Goal: Task Accomplishment & Management: Use online tool/utility

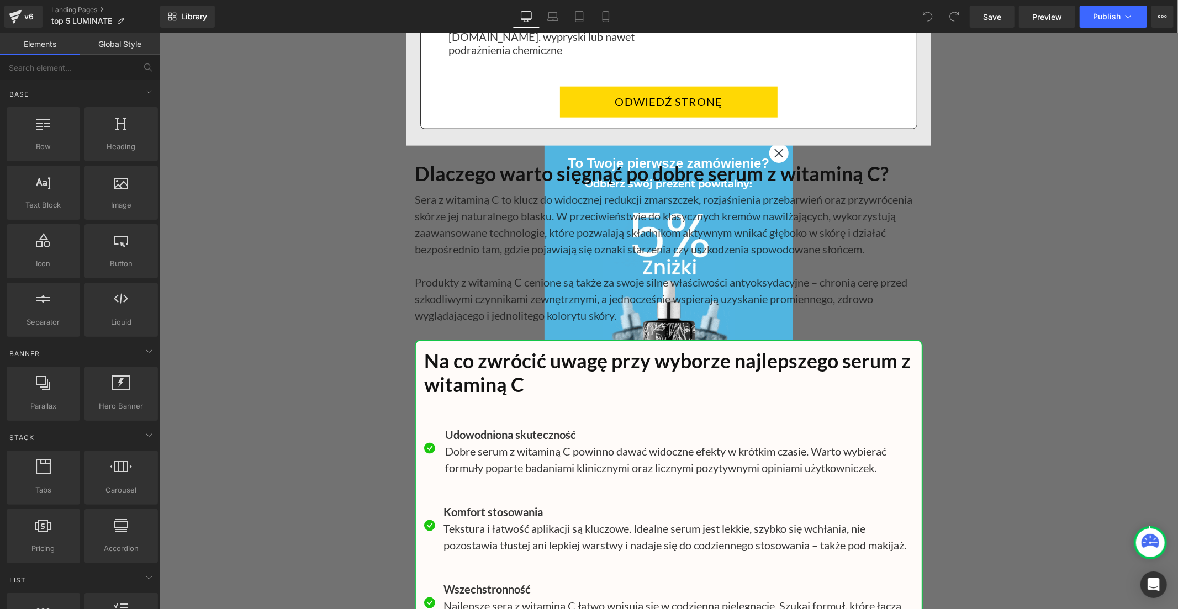
scroll to position [7912, 0]
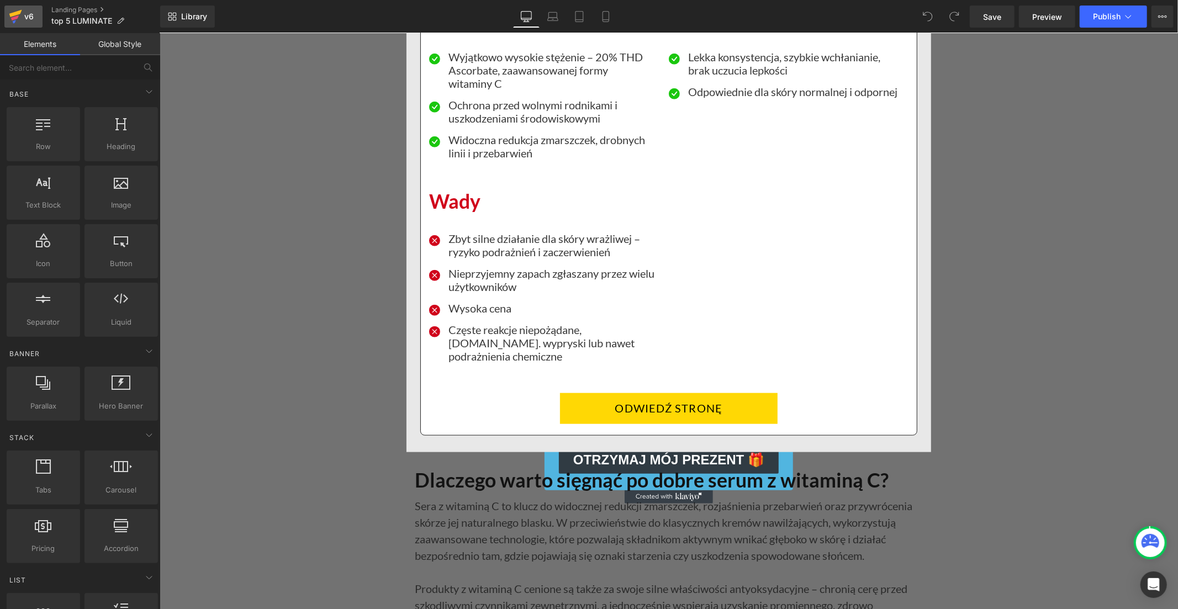
click at [23, 23] on div "v6" at bounding box center [29, 16] width 14 height 14
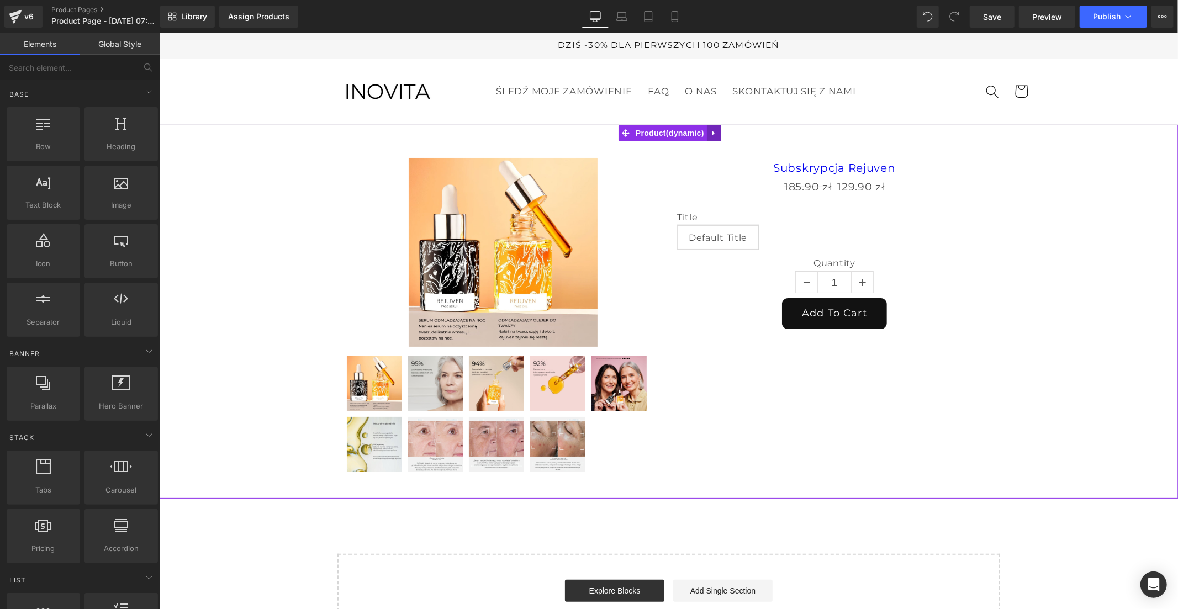
click at [713, 132] on icon at bounding box center [713, 132] width 2 height 5
click at [717, 131] on icon at bounding box center [721, 133] width 8 height 8
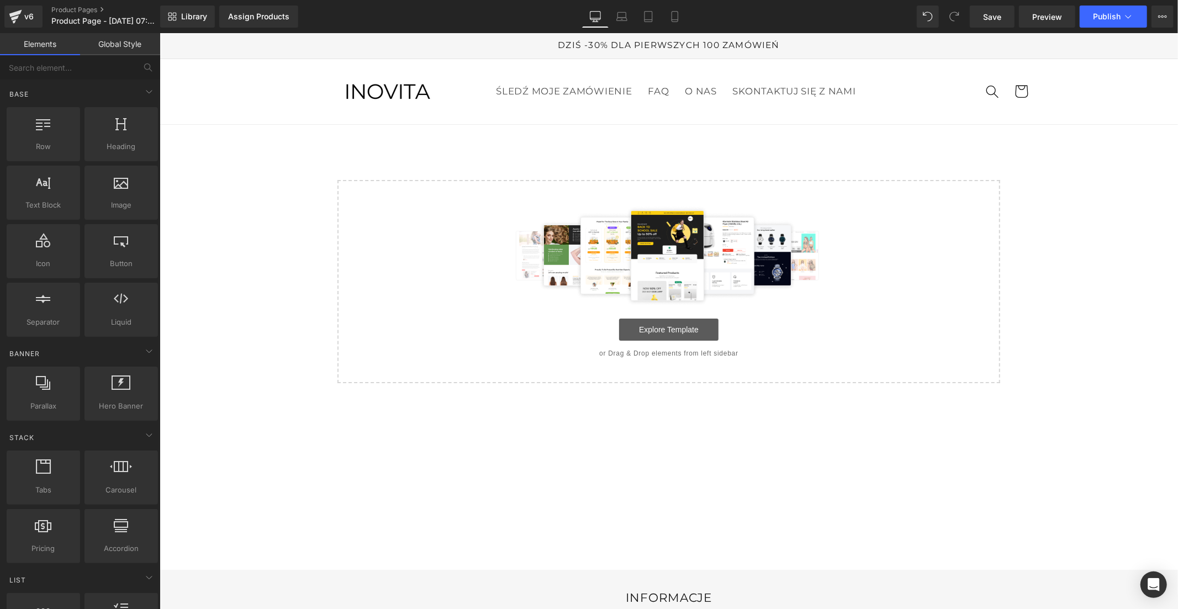
click at [660, 333] on link "Explore Template" at bounding box center [668, 329] width 99 height 22
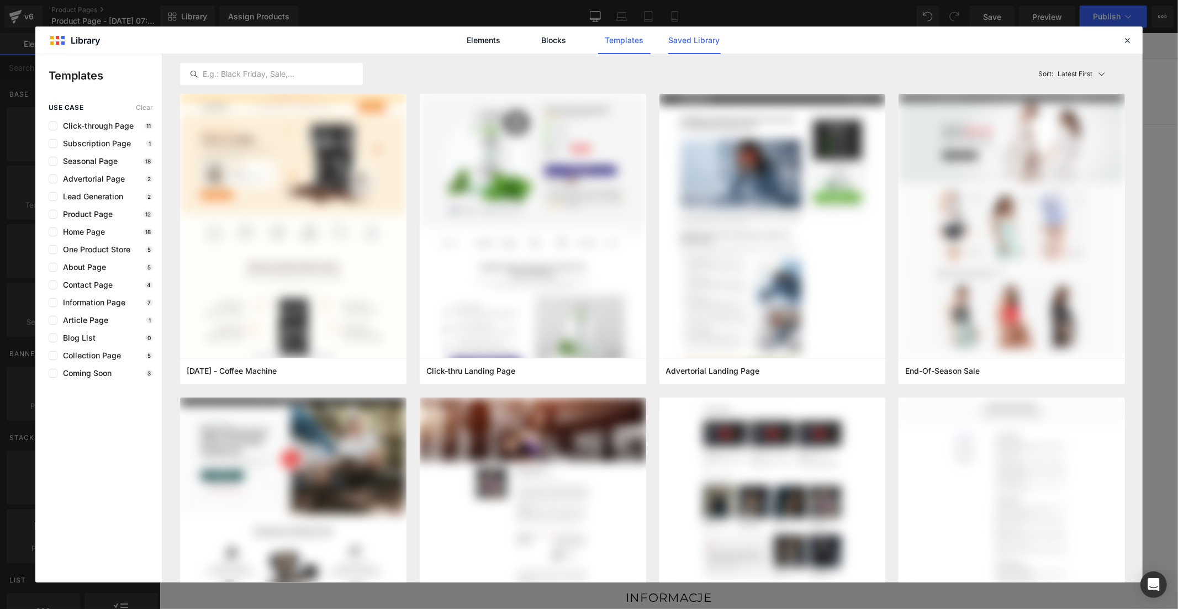
click at [672, 34] on link "Saved Library" at bounding box center [695, 41] width 52 height 28
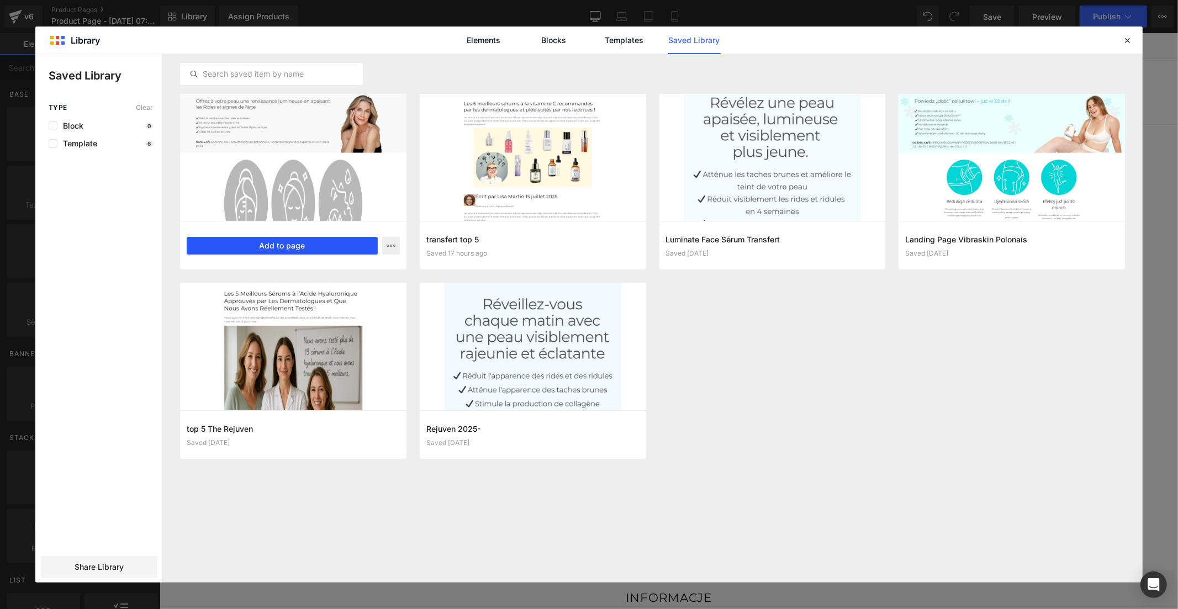
click at [366, 251] on button "Add to page" at bounding box center [282, 246] width 191 height 18
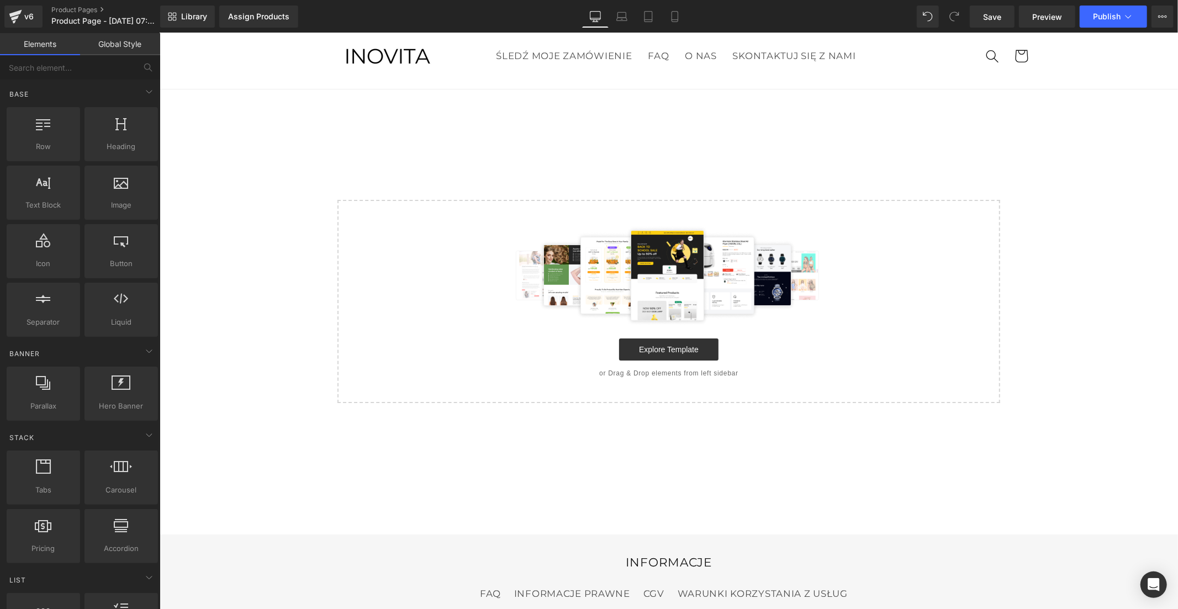
scroll to position [36, 0]
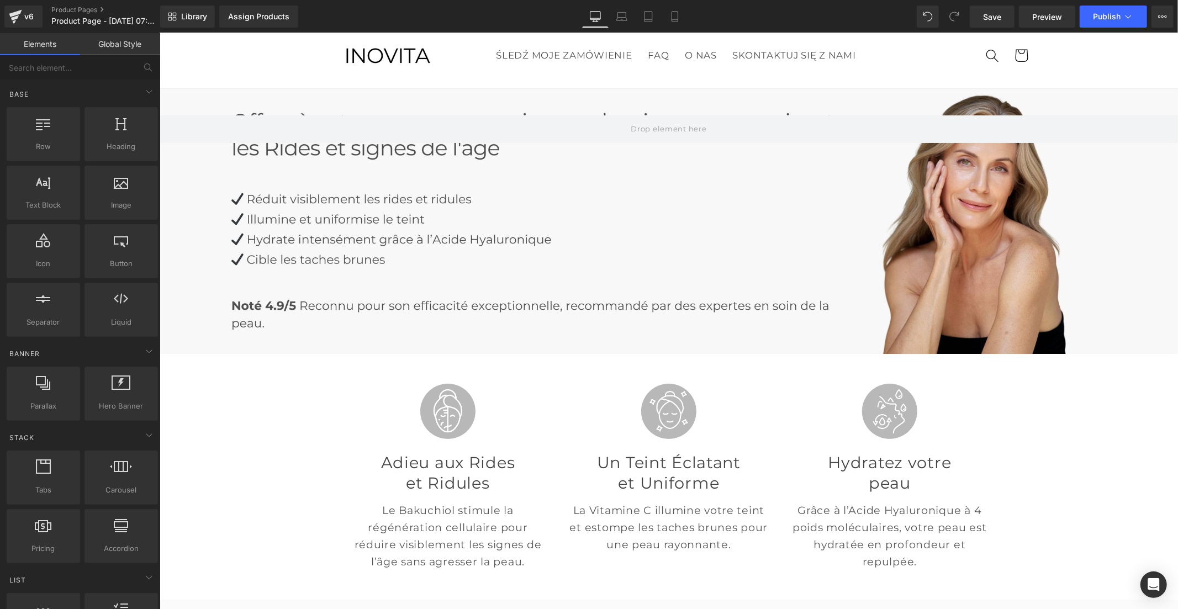
click at [125, 41] on link "Global Style" at bounding box center [120, 44] width 80 height 22
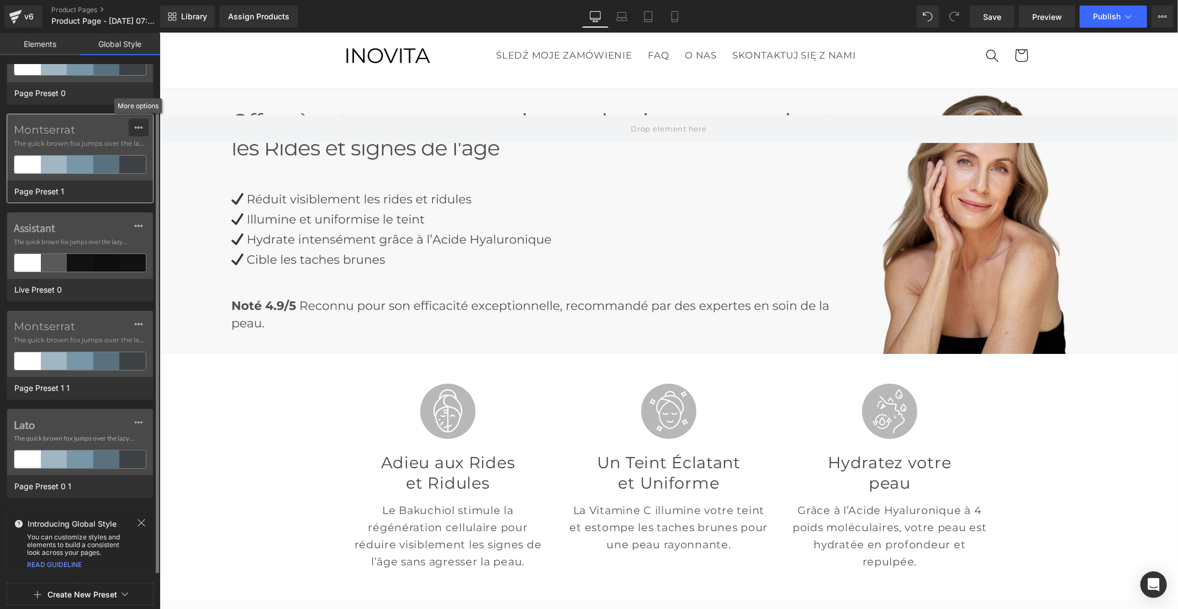
click at [136, 126] on icon at bounding box center [138, 127] width 9 height 9
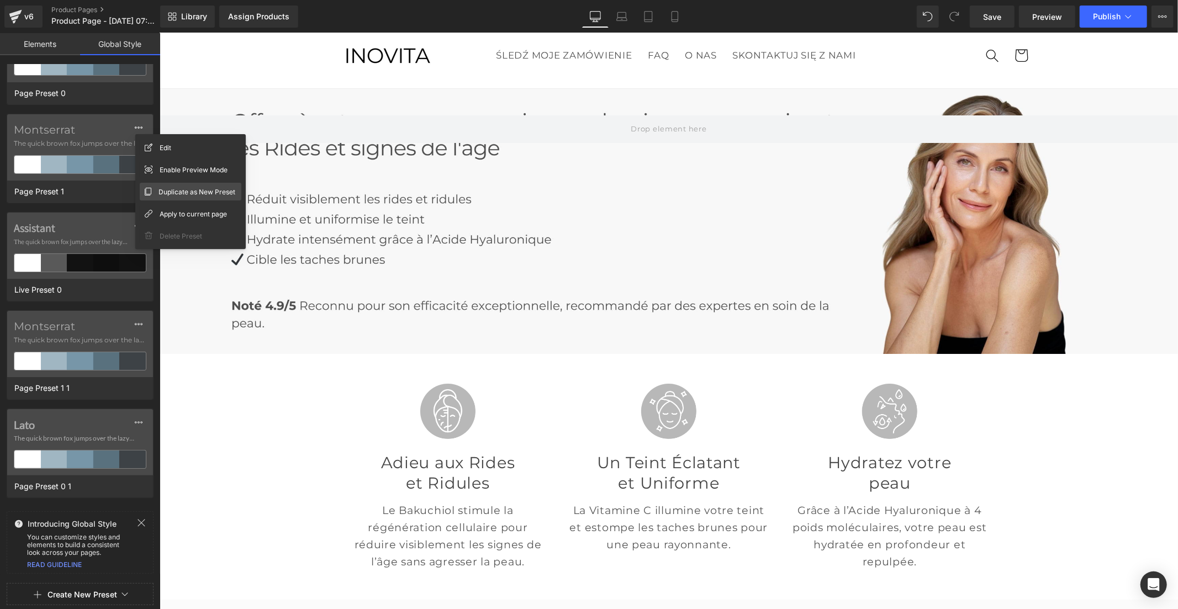
click at [181, 186] on span "Duplicate as New Preset" at bounding box center [197, 192] width 77 height 12
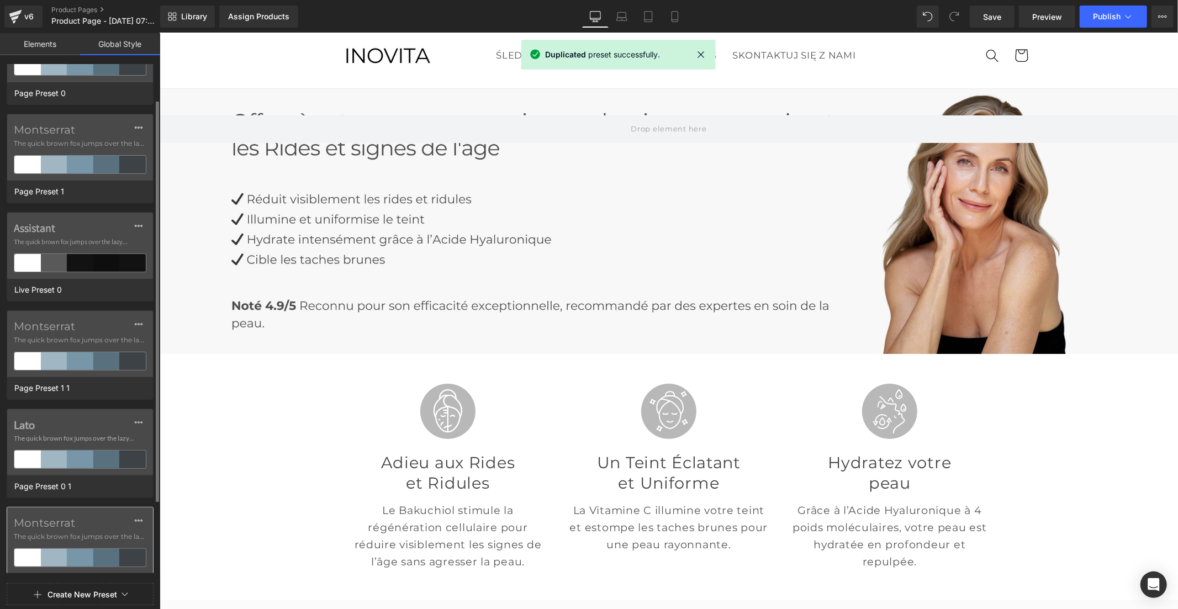
click at [62, 523] on label "Montserrat" at bounding box center [80, 523] width 133 height 13
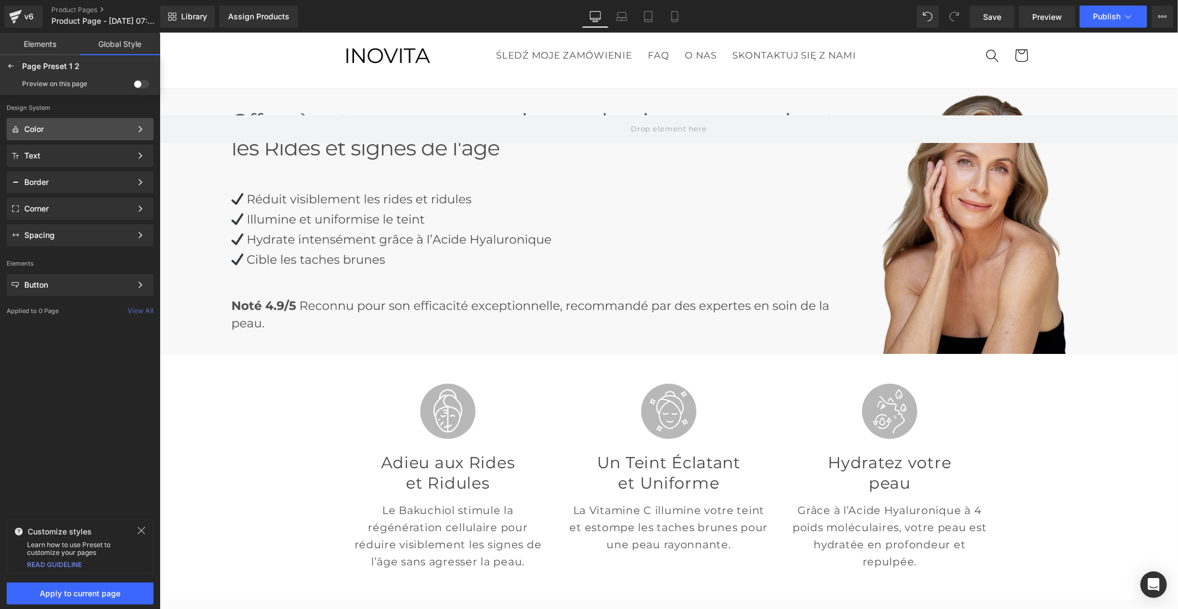
click at [53, 122] on div "Color Color Style Define a color palette and apply it to your pages 1 of 3 Next" at bounding box center [80, 129] width 147 height 22
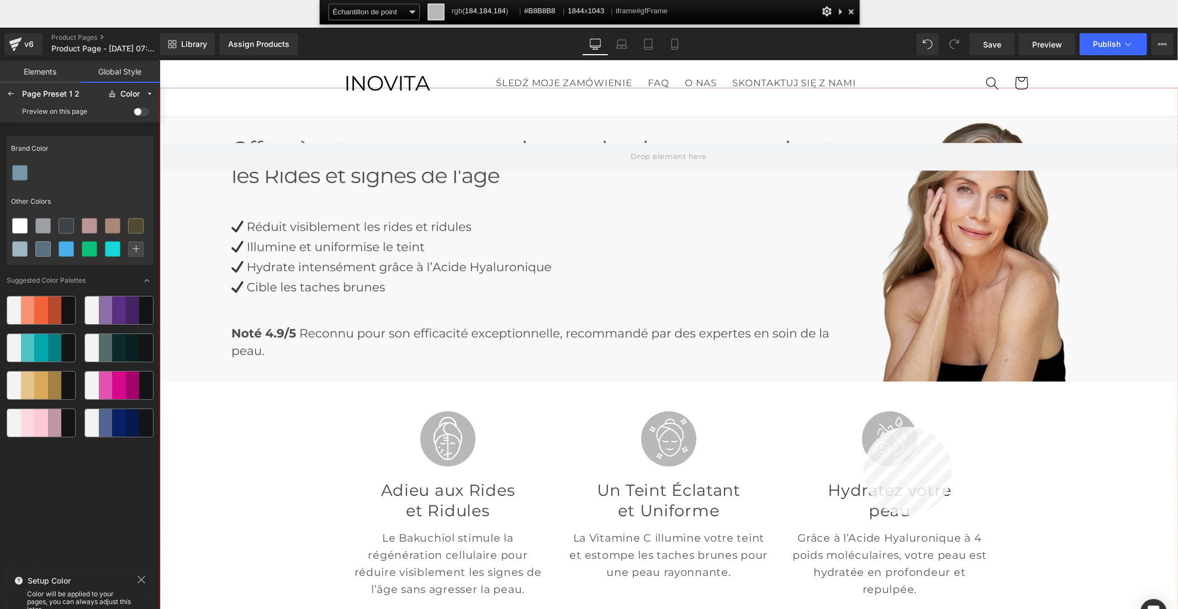
drag, startPoint x: 864, startPoint y: 427, endPoint x: 700, endPoint y: 365, distance: 175.6
click at [864, 427] on div at bounding box center [669, 376] width 1019 height 576
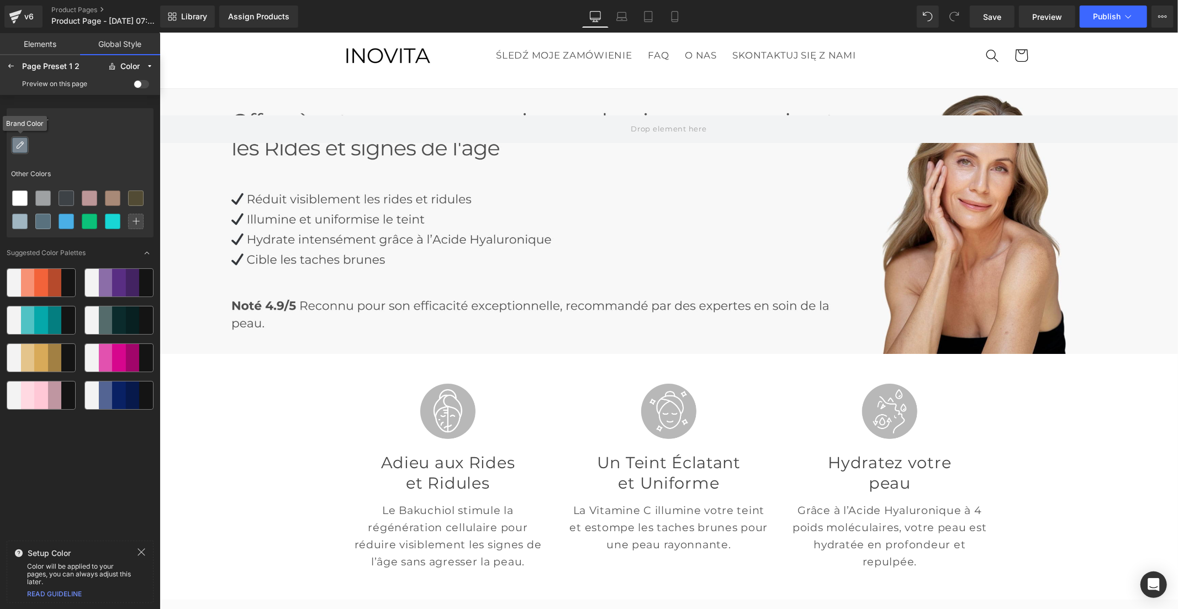
click at [24, 151] on div at bounding box center [20, 145] width 14 height 14
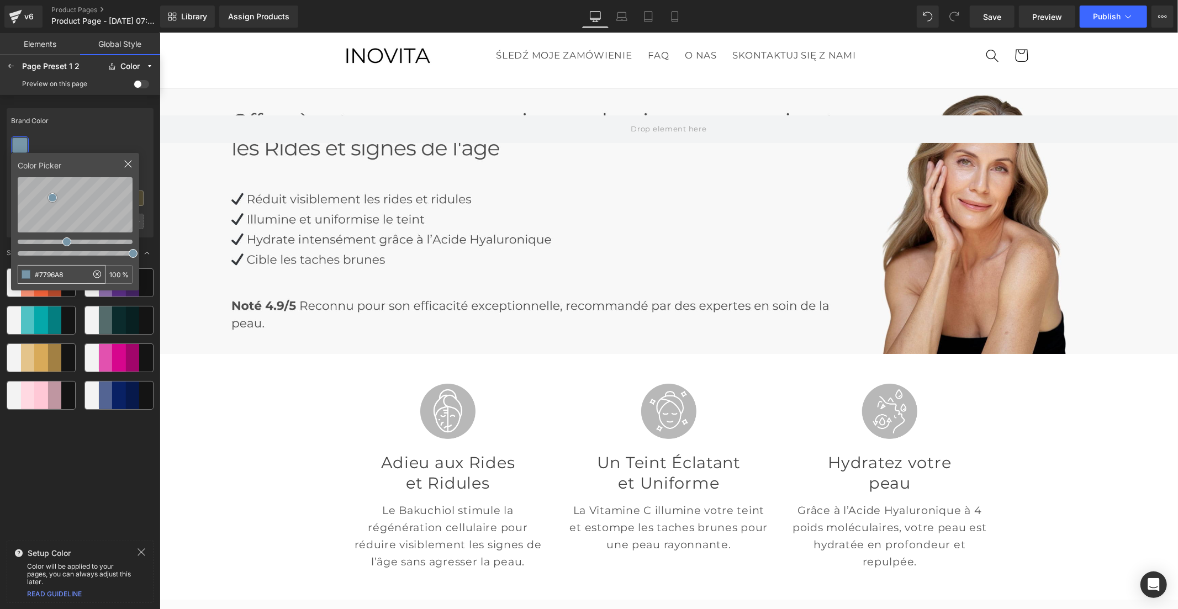
drag, startPoint x: 56, startPoint y: 276, endPoint x: 31, endPoint y: 277, distance: 24.3
click at [31, 277] on input "#7796A8" at bounding box center [52, 275] width 69 height 18
type input "#B8B8B8"
click at [91, 129] on div "Brand Color" at bounding box center [80, 120] width 147 height 25
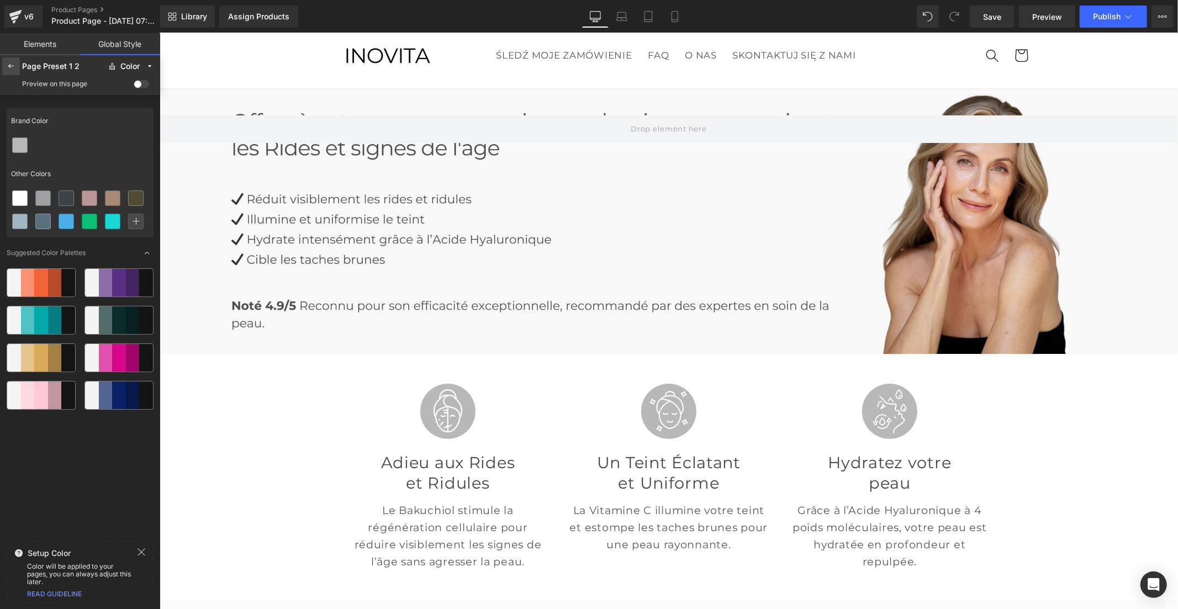
click at [7, 63] on icon at bounding box center [11, 66] width 9 height 9
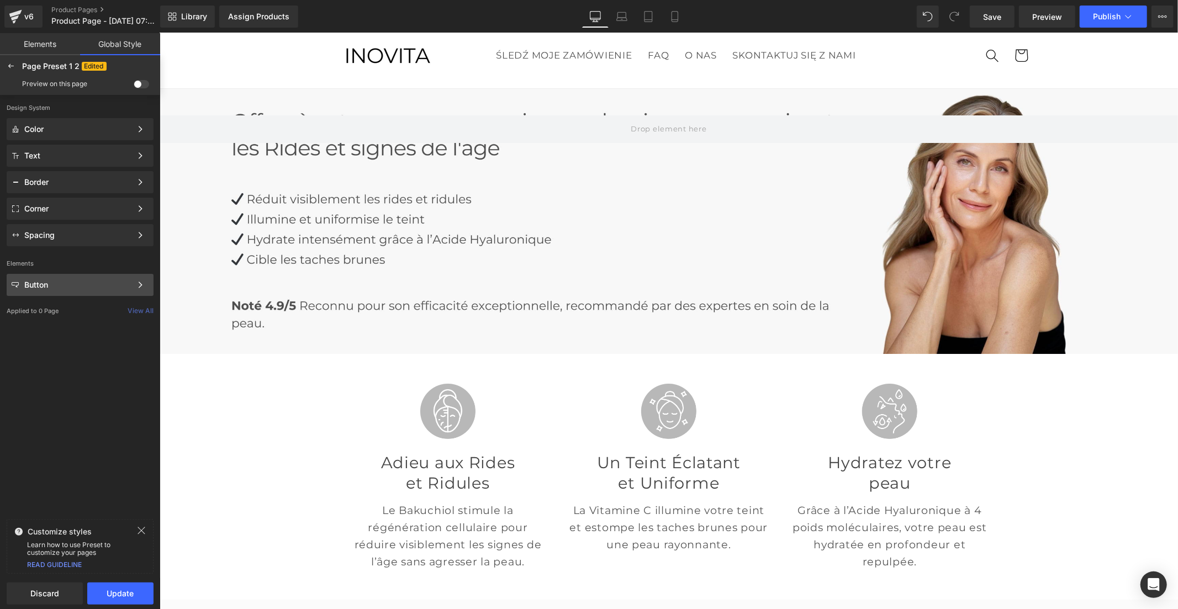
click at [54, 279] on div "Button Color Style Define a color palette and apply it to your pages 1 of 3 Next" at bounding box center [80, 285] width 147 height 22
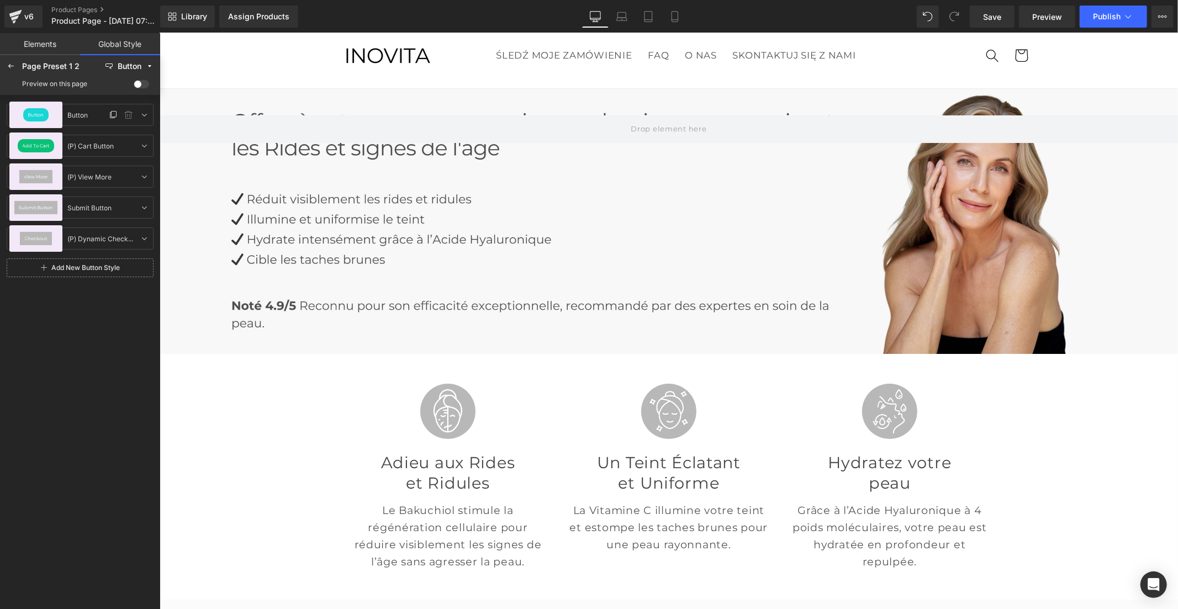
click at [54, 114] on div "Button" at bounding box center [35, 115] width 53 height 27
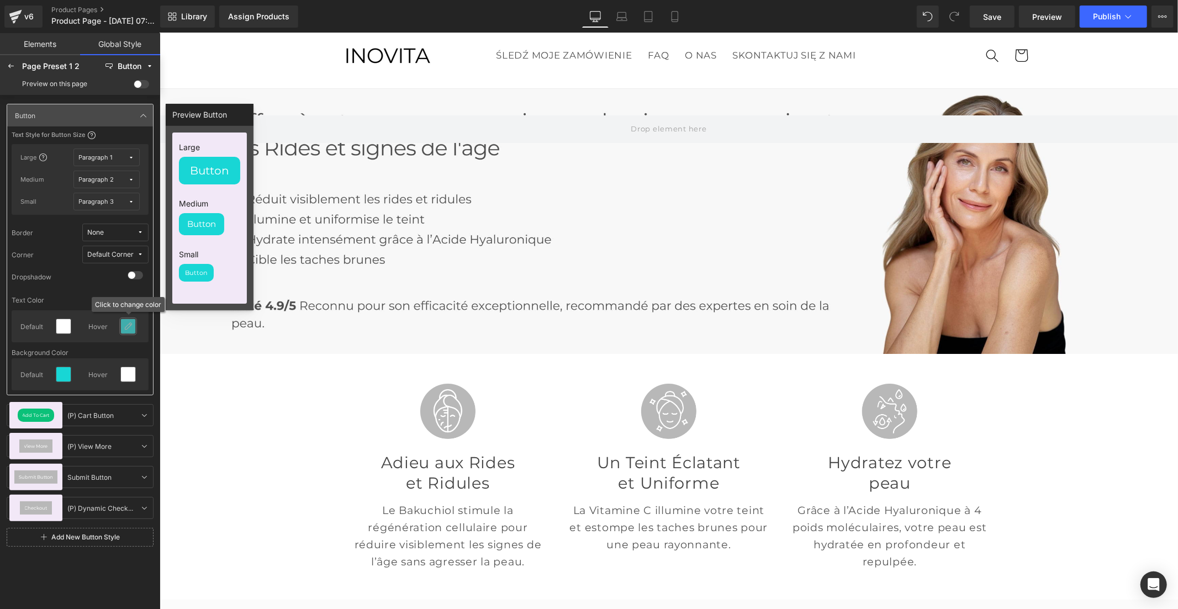
click at [124, 330] on icon at bounding box center [128, 326] width 9 height 9
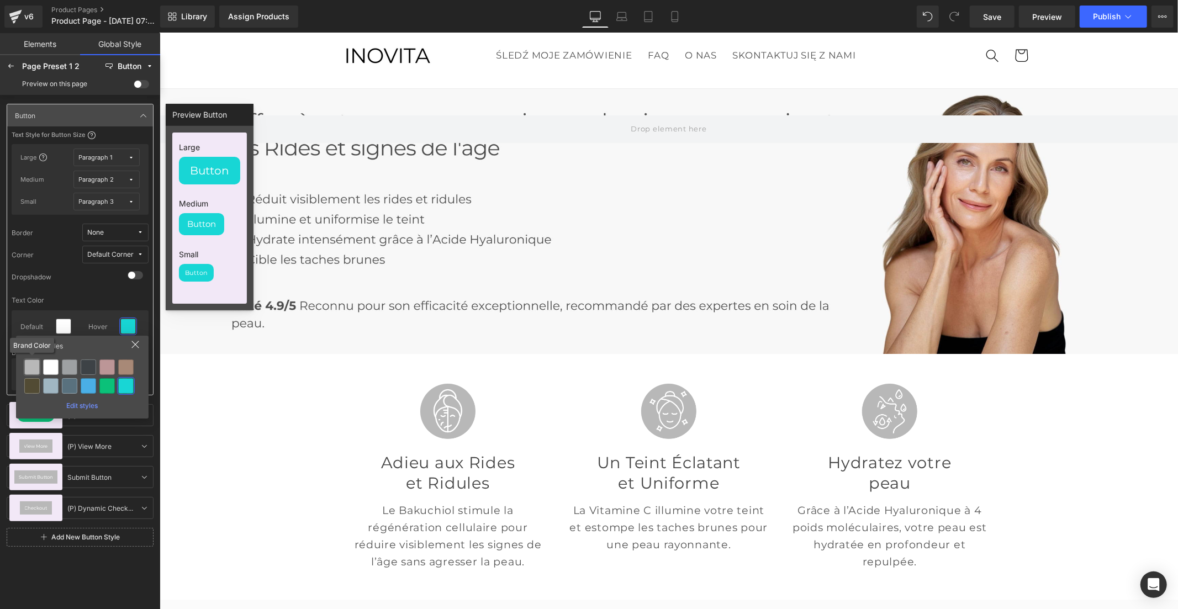
click at [29, 368] on div at bounding box center [31, 367] width 15 height 15
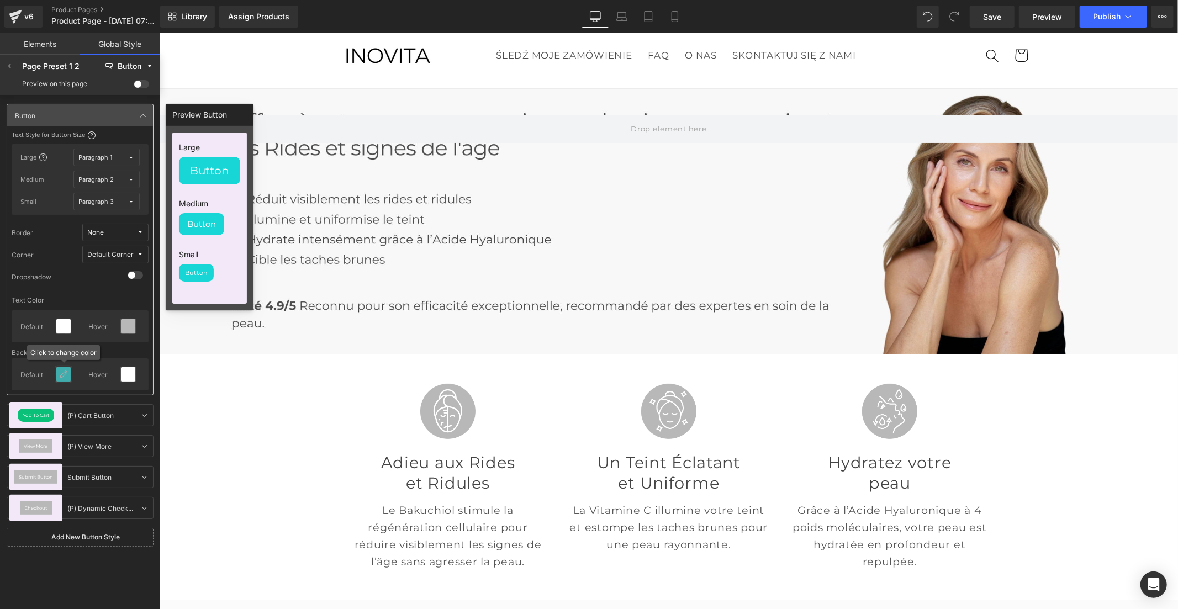
click at [62, 371] on icon at bounding box center [63, 374] width 9 height 9
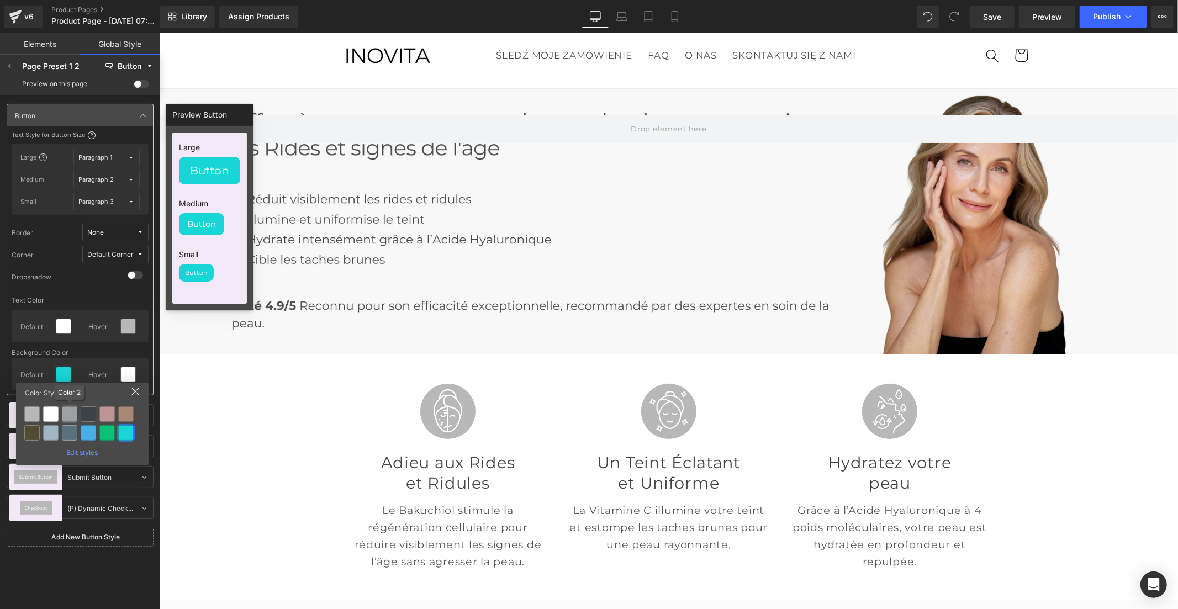
click at [64, 410] on div at bounding box center [69, 414] width 15 height 15
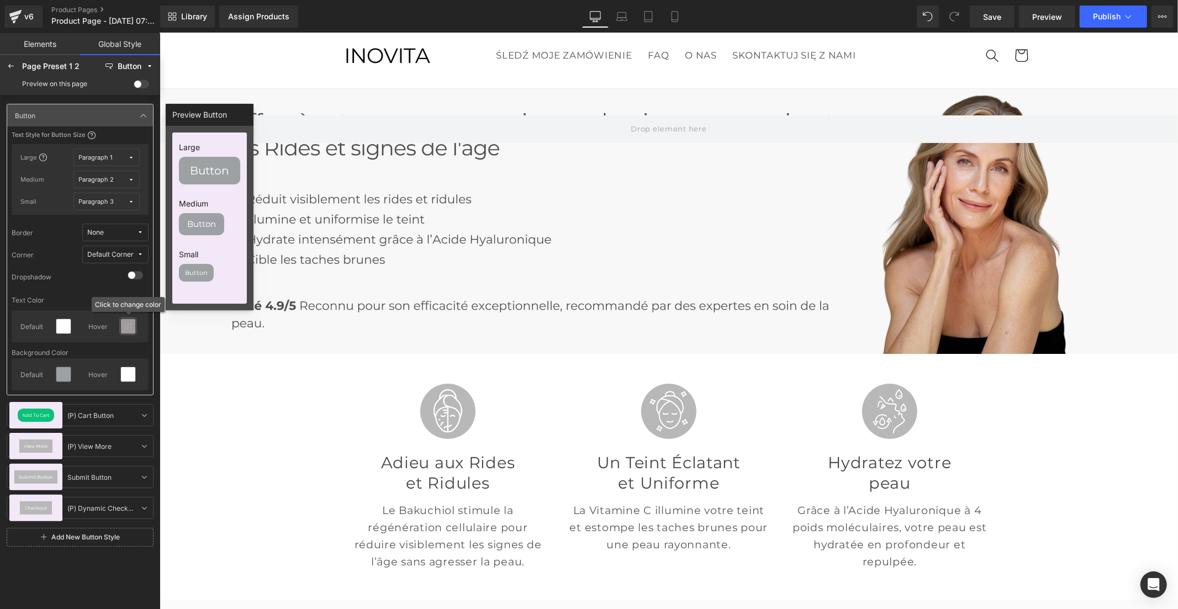
click at [125, 332] on div at bounding box center [128, 326] width 14 height 14
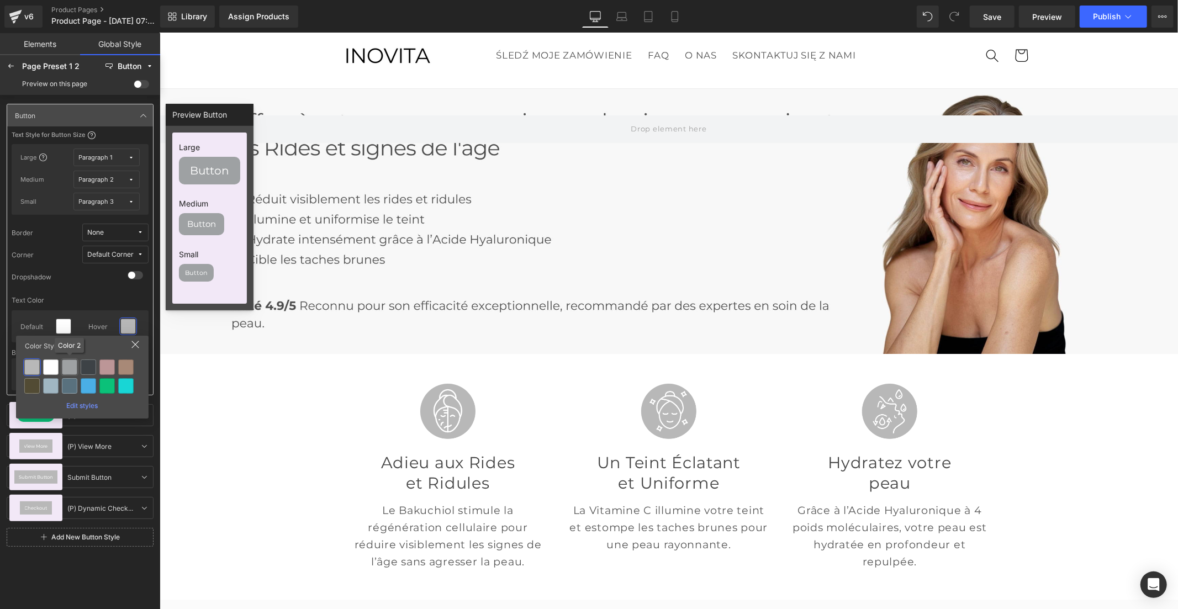
click at [67, 370] on div at bounding box center [69, 367] width 15 height 15
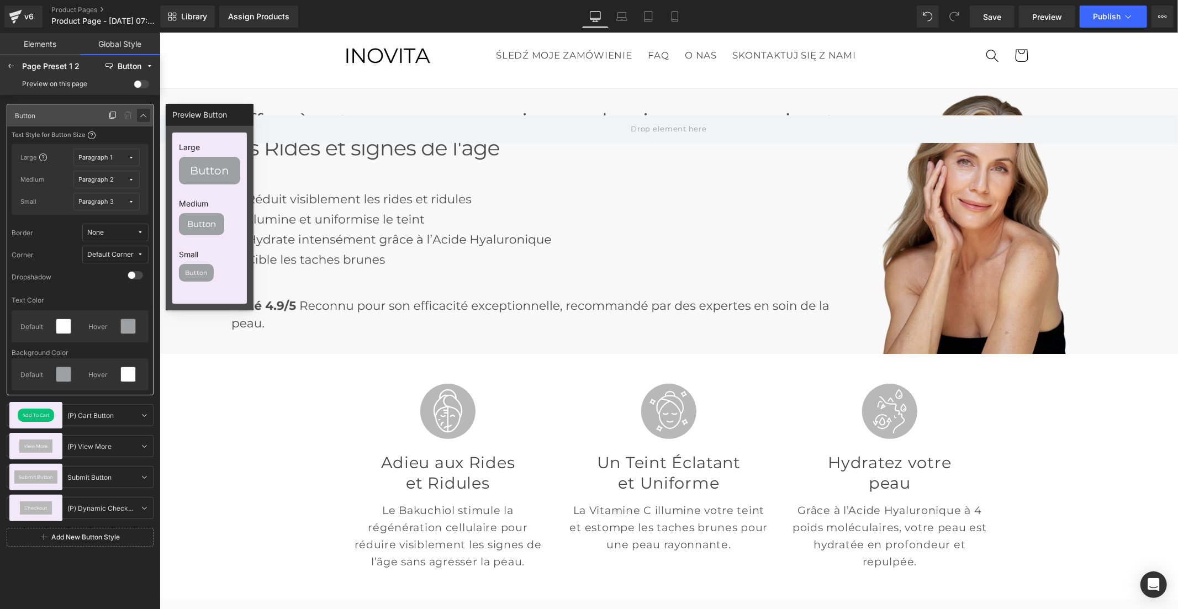
click at [139, 114] on icon at bounding box center [143, 115] width 9 height 9
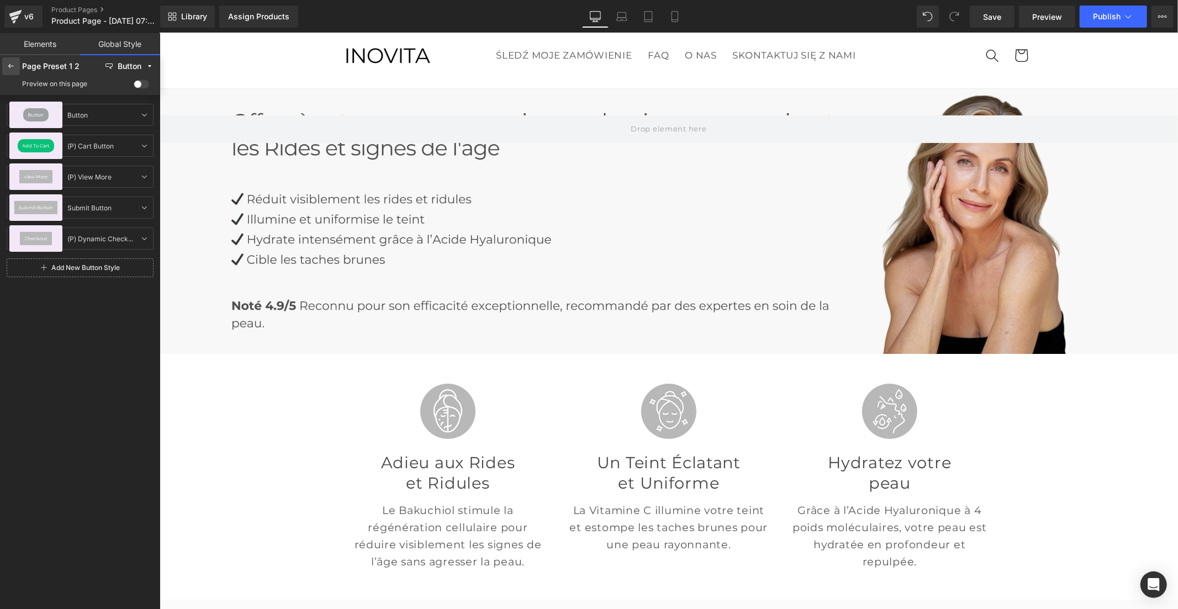
click at [8, 66] on icon at bounding box center [11, 66] width 9 height 9
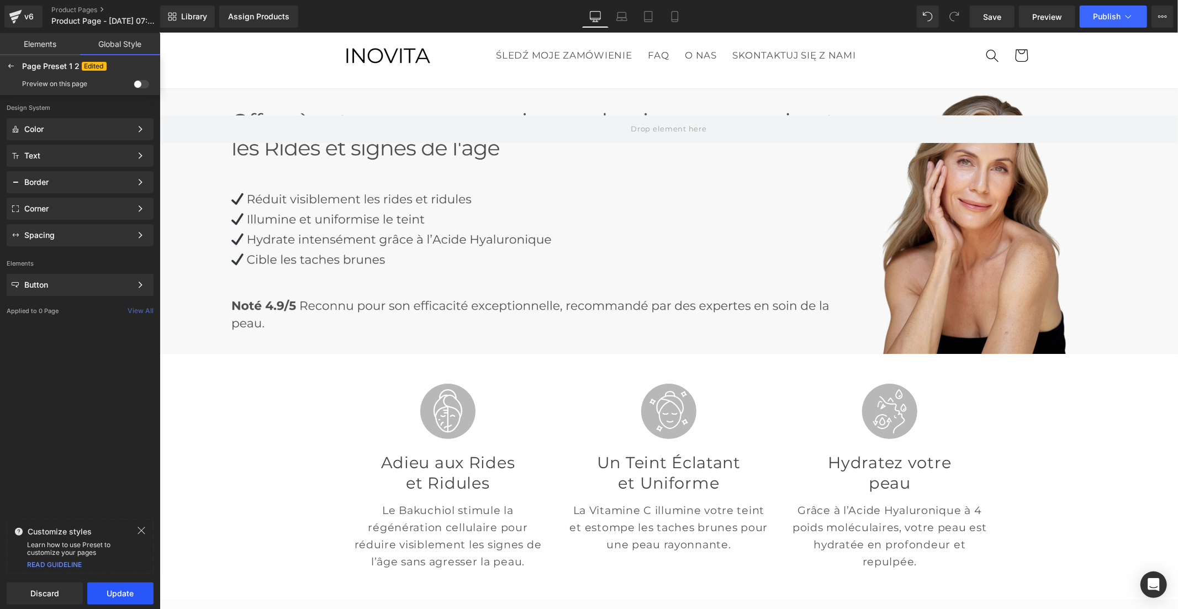
click at [134, 597] on button "Update" at bounding box center [120, 594] width 66 height 22
click at [76, 592] on span "Apply to current page" at bounding box center [80, 593] width 134 height 9
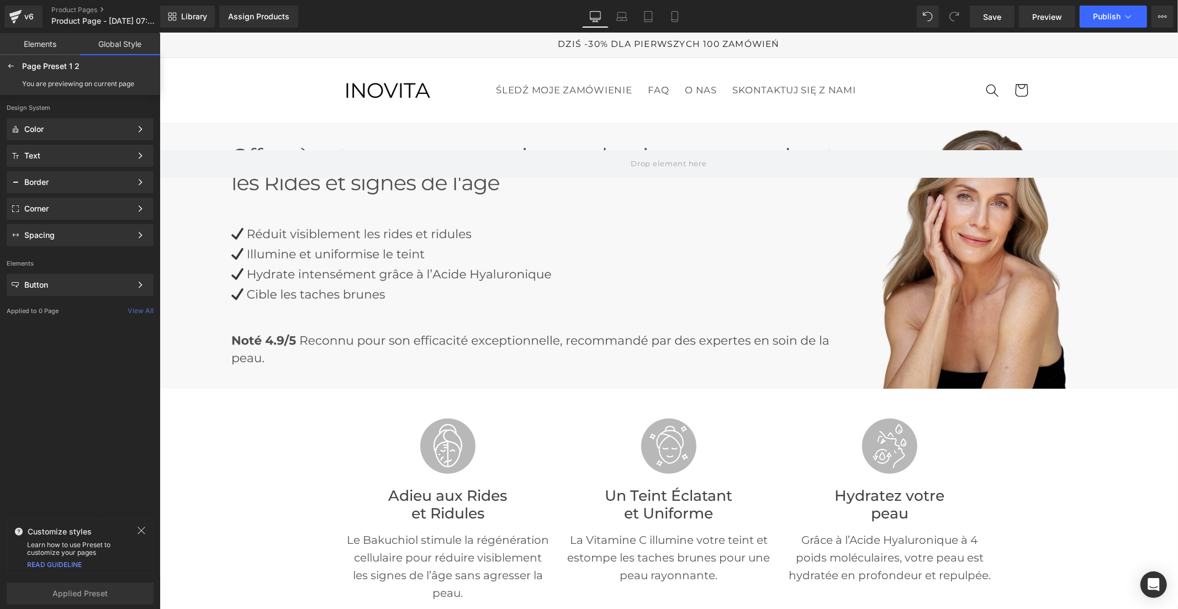
scroll to position [0, 0]
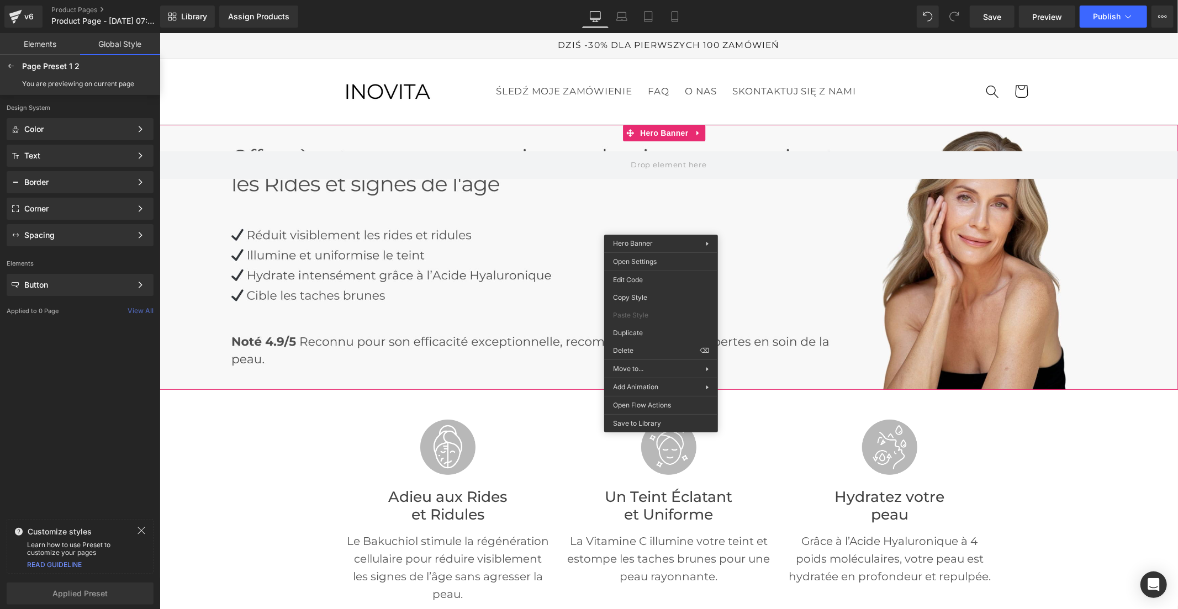
click at [411, 243] on div at bounding box center [668, 256] width 1019 height 265
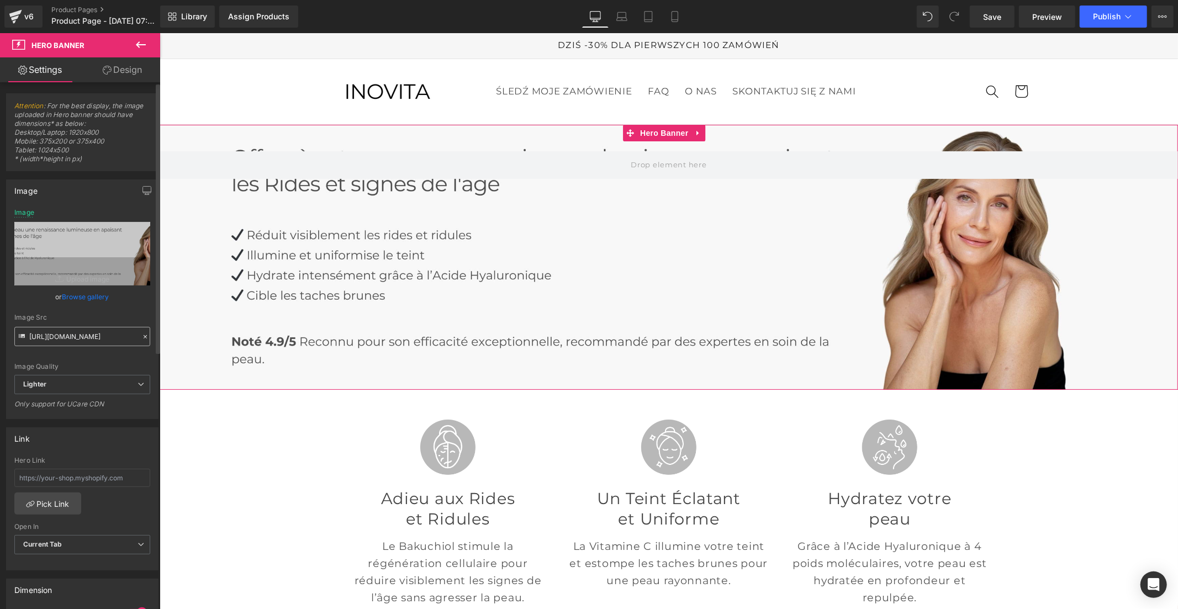
click at [81, 332] on input "https://ucarecdn.com/c0a23764-cb39-4abd-93e6-9309f48aec41/-/format/auto/-/previ…" at bounding box center [82, 336] width 136 height 19
click at [670, 14] on icon at bounding box center [675, 16] width 11 height 11
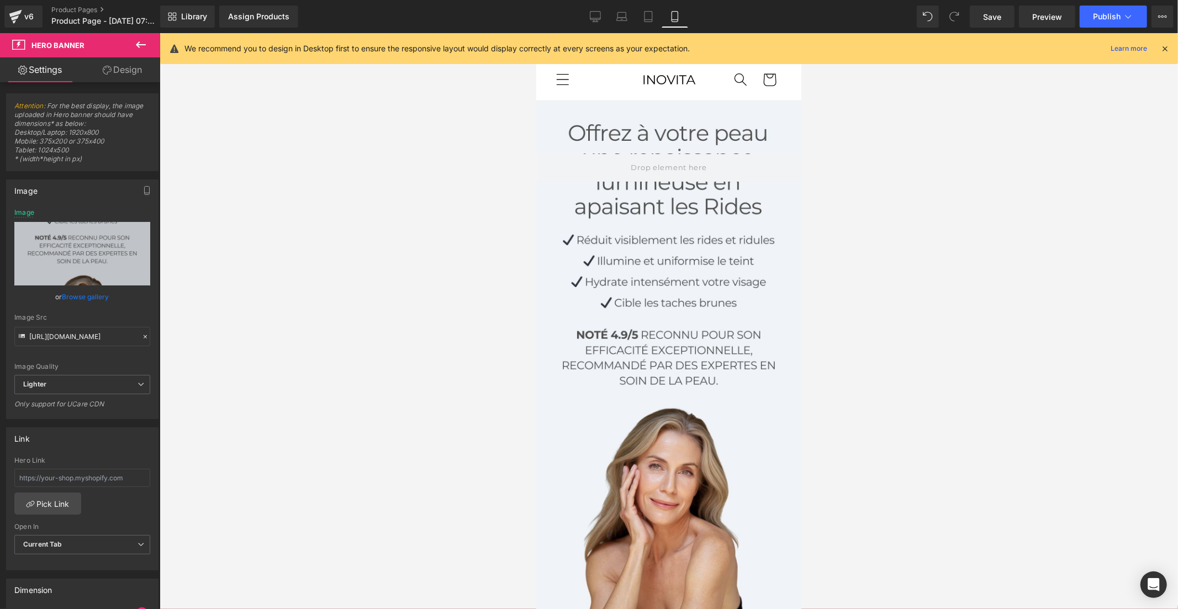
type input "https://ucarecdn.com/eccb569f-6567-4cf5-8654-0a1ae0c09eb5/-/format/auto/-/previ…"
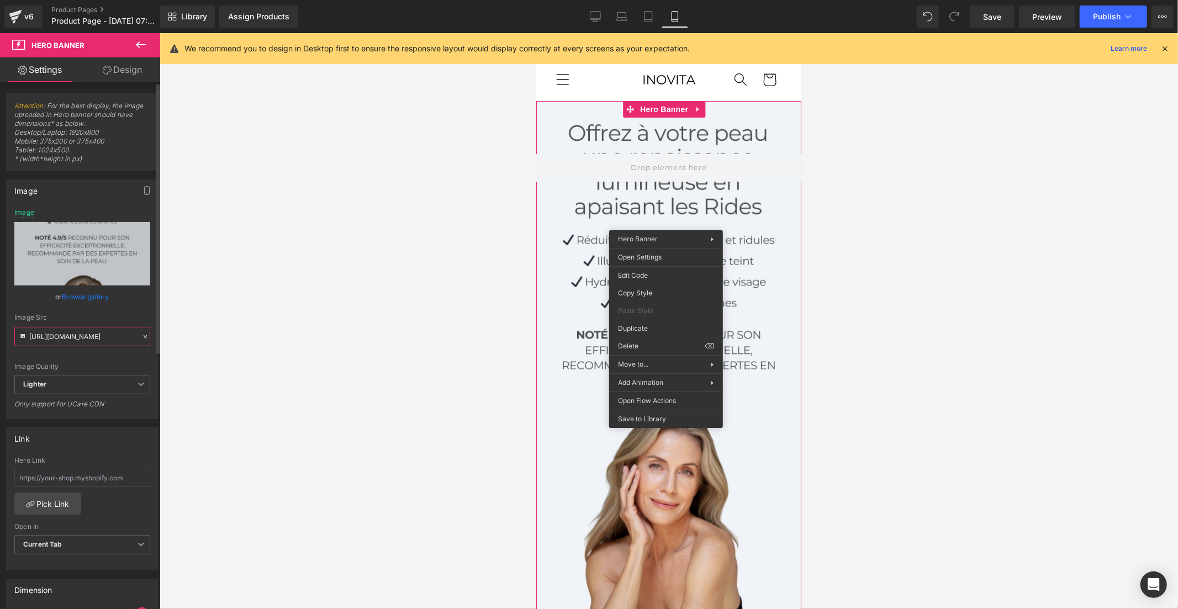
click at [119, 330] on input "https://ucarecdn.com/eccb569f-6567-4cf5-8654-0a1ae0c09eb5/-/format/auto/-/previ…" at bounding box center [82, 336] width 136 height 19
